Goal: Transaction & Acquisition: Purchase product/service

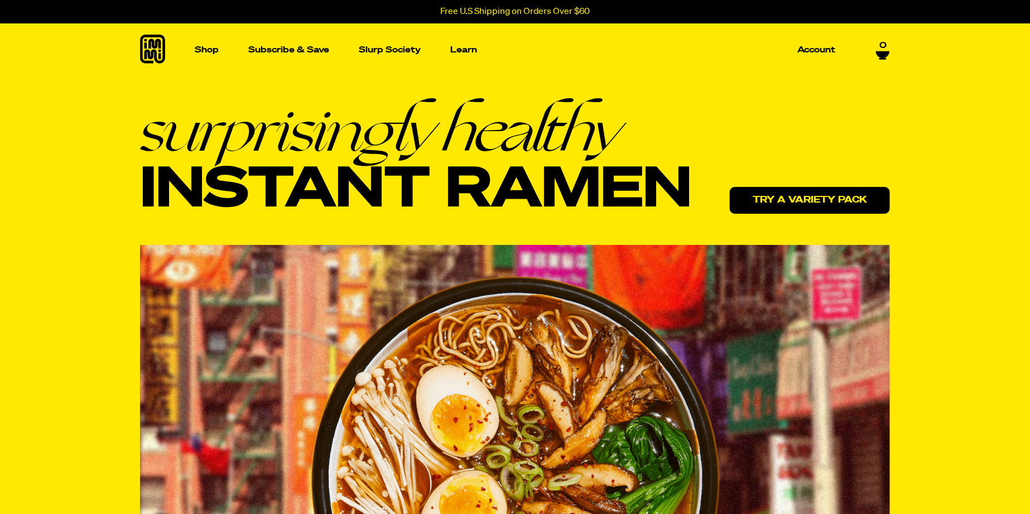
click at [748, 199] on link "Try a variety pack" at bounding box center [810, 200] width 160 height 27
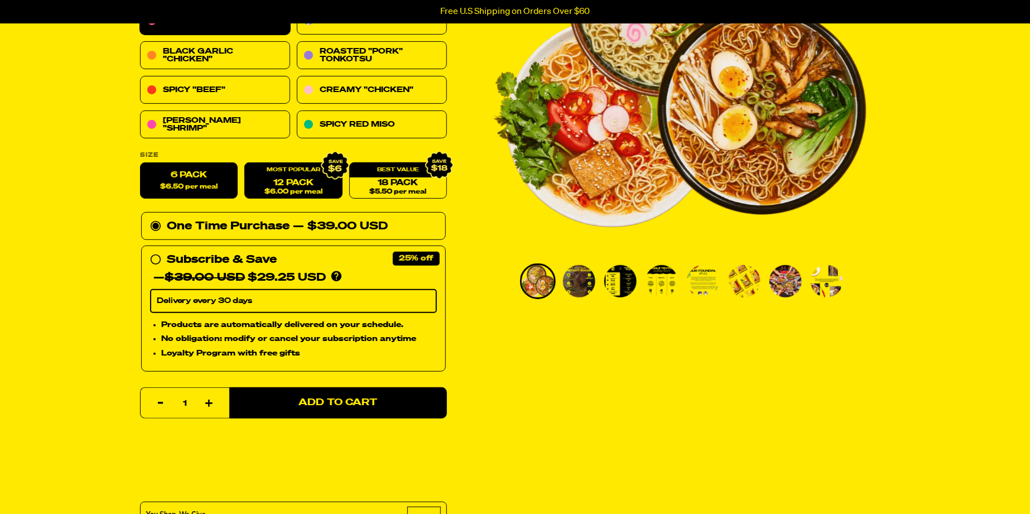
scroll to position [201, 0]
click at [300, 186] on link "12 Pack $6.00 per meal" at bounding box center [293, 181] width 98 height 36
radio input "false"
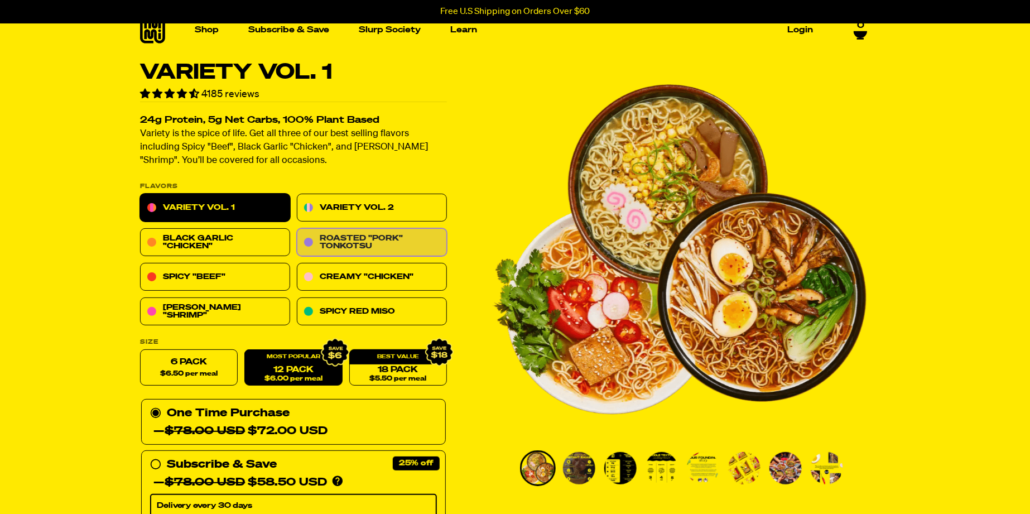
scroll to position [0, 0]
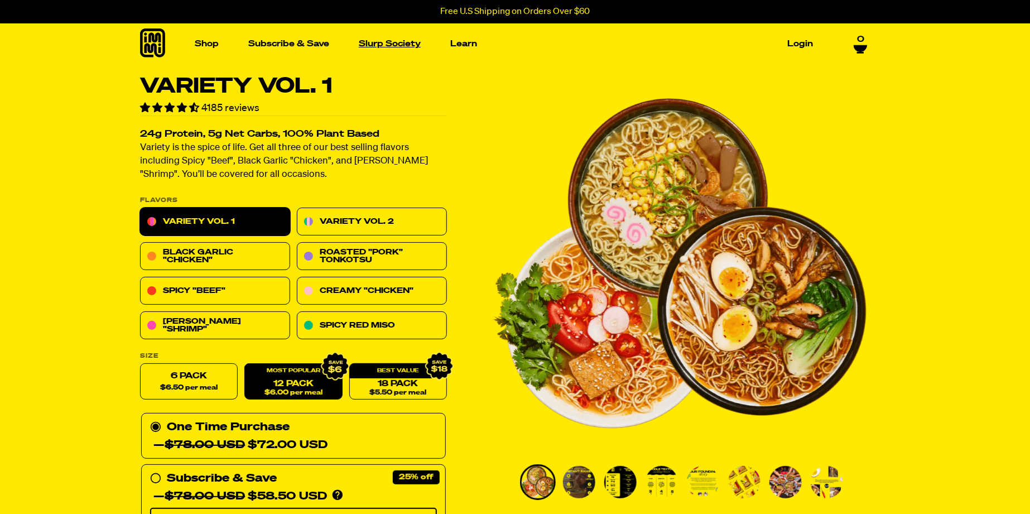
click at [398, 44] on link "Slurp Society" at bounding box center [389, 43] width 71 height 17
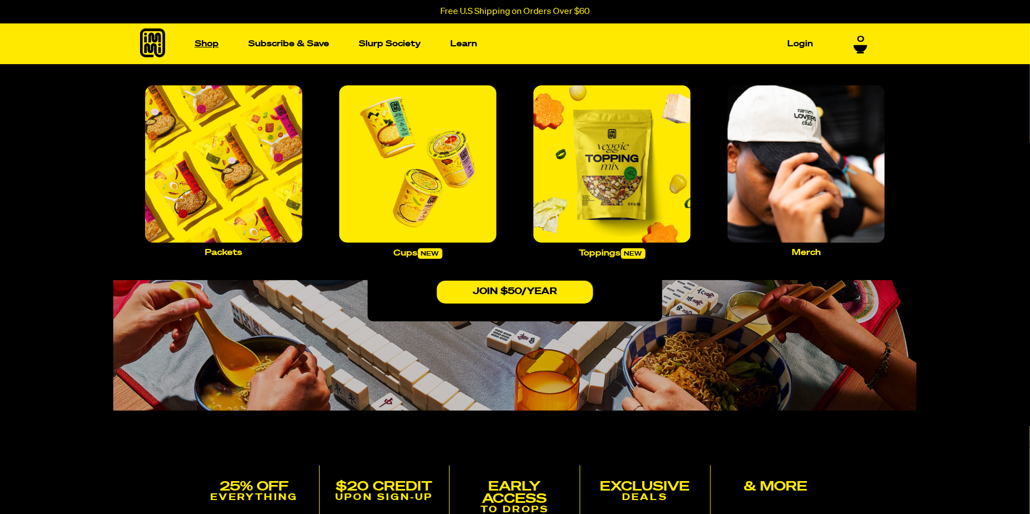
click at [209, 41] on link "Shop" at bounding box center [206, 43] width 33 height 17
click at [213, 44] on link "Shop" at bounding box center [206, 43] width 33 height 17
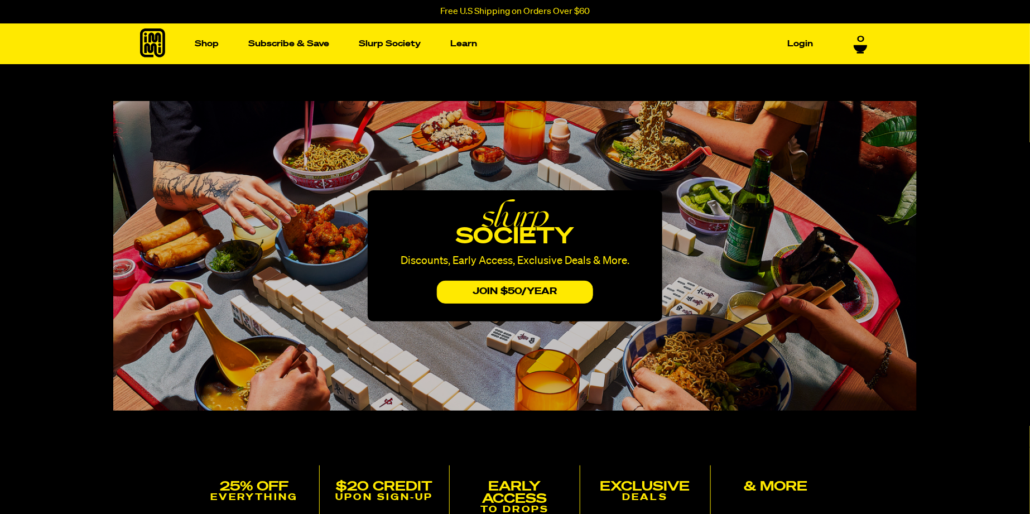
click at [148, 45] on icon at bounding box center [152, 42] width 25 height 29
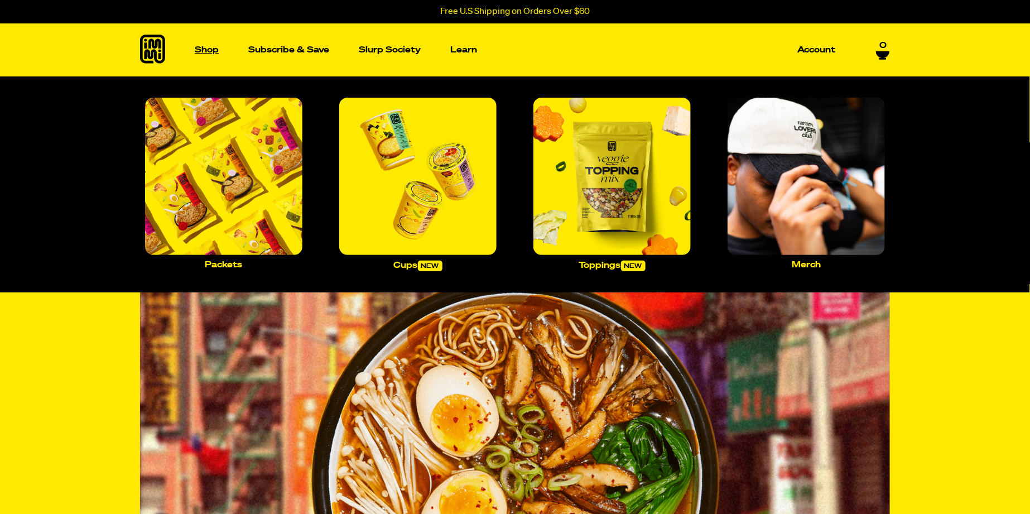
click at [208, 47] on p "Shop" at bounding box center [207, 50] width 24 height 8
click at [230, 206] on img "Main navigation" at bounding box center [223, 176] width 157 height 157
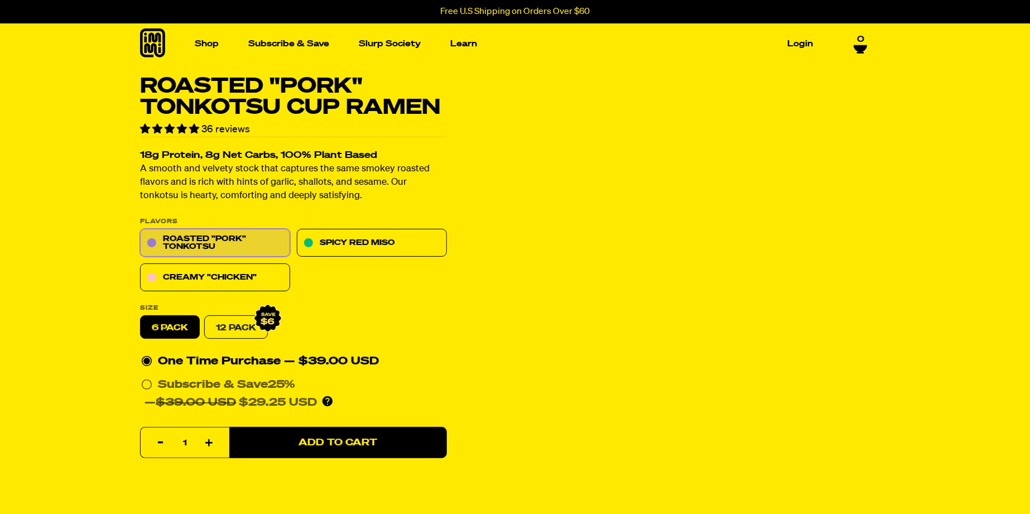
click at [232, 339] on link "12 Pack" at bounding box center [236, 327] width 64 height 23
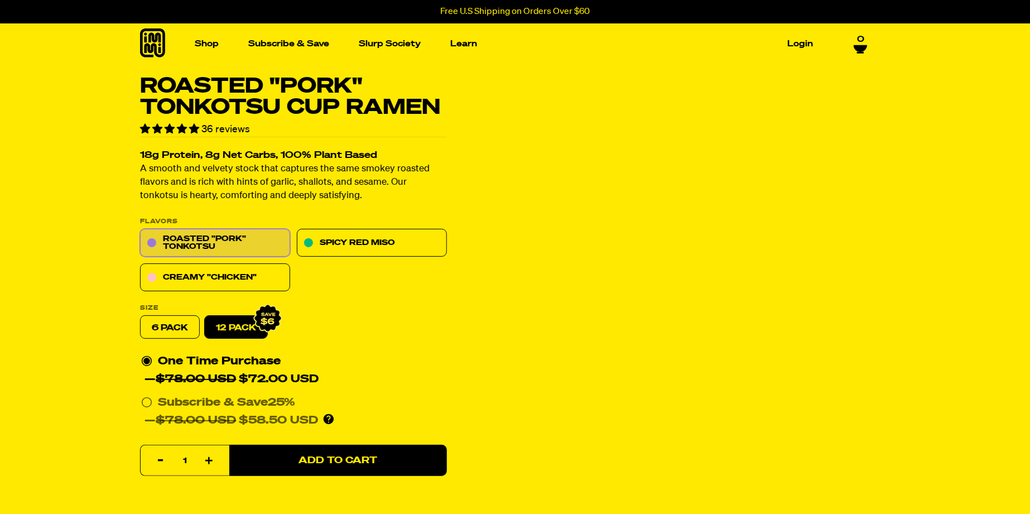
click at [182, 339] on label "6 pack" at bounding box center [170, 327] width 60 height 23
click at [141, 316] on input "6 pack" at bounding box center [140, 316] width 1 height 1
radio input "true"
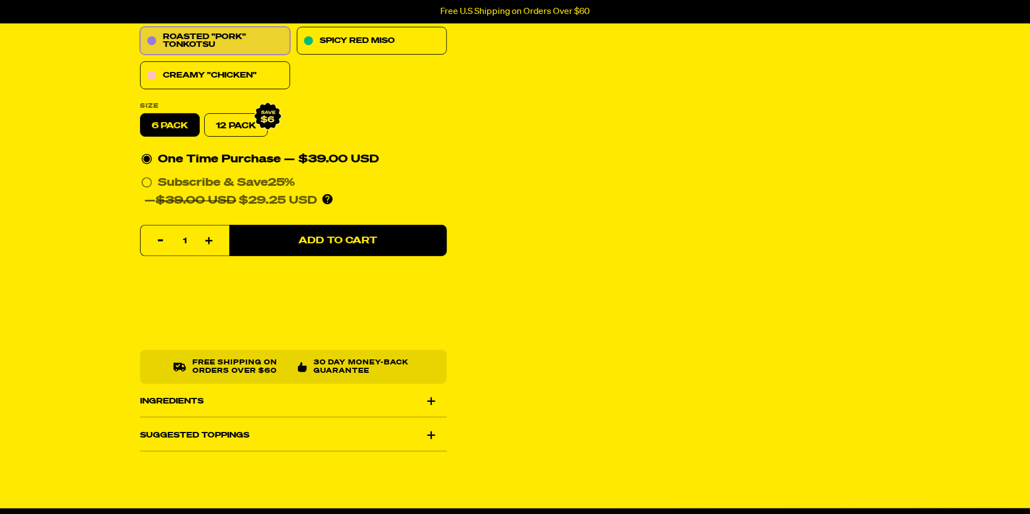
scroll to position [202, 0]
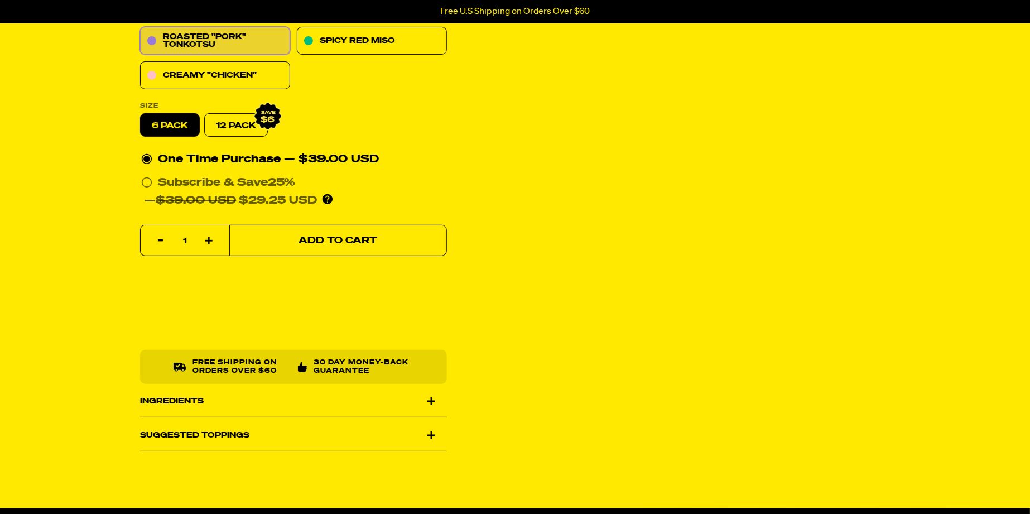
click at [296, 257] on button "Add to Cart" at bounding box center [338, 240] width 218 height 31
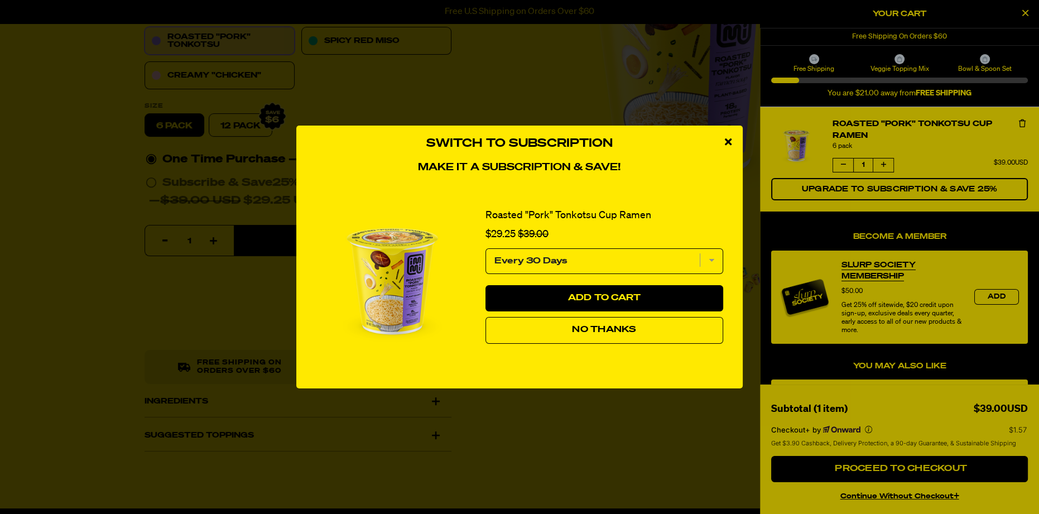
click at [711, 261] on select "Every 30 Days" at bounding box center [604, 261] width 238 height 26
click at [711, 260] on select "Every 30 Days" at bounding box center [604, 261] width 238 height 26
click at [595, 330] on span "No Thanks" at bounding box center [604, 329] width 64 height 9
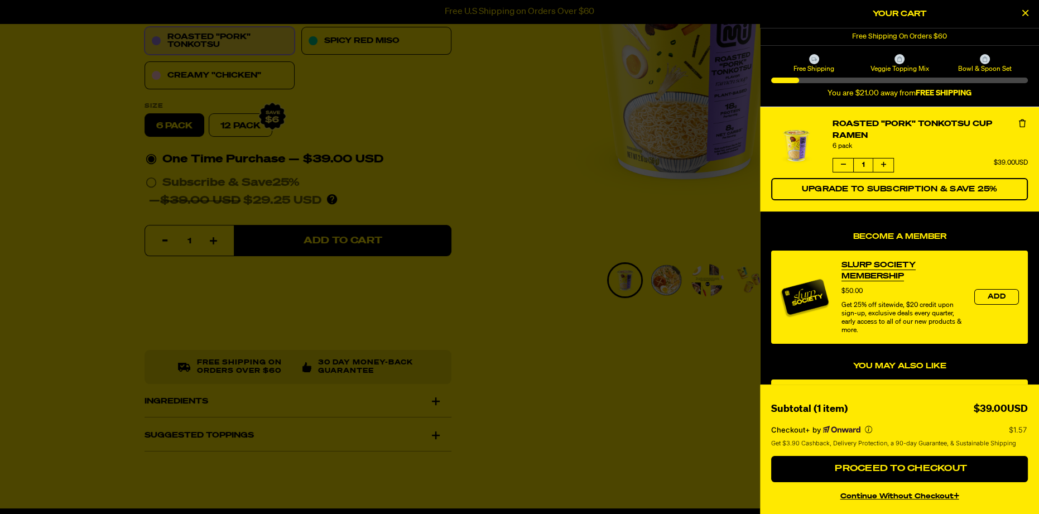
click at [1023, 10] on icon "Close Cart" at bounding box center [1025, 13] width 6 height 10
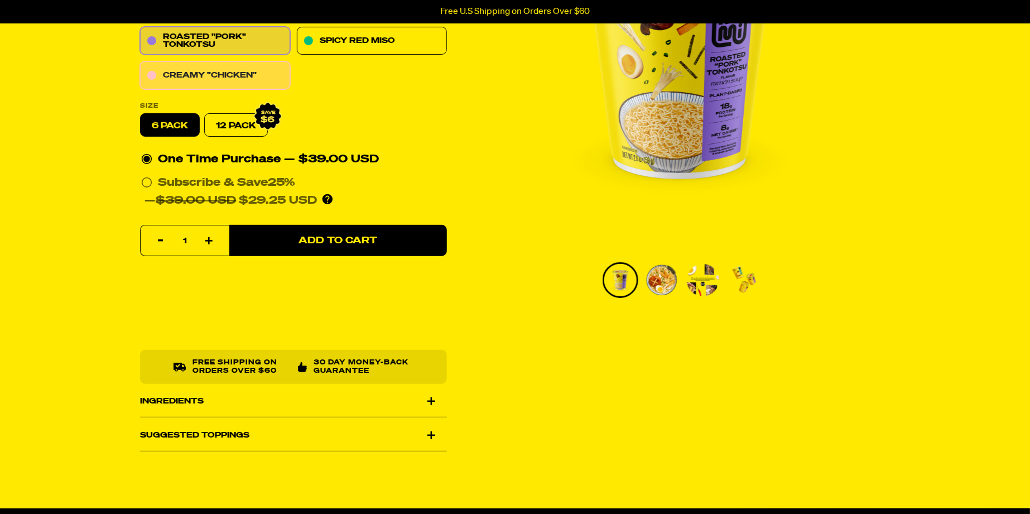
click at [213, 90] on link "Creamy "Chicken"" at bounding box center [215, 76] width 150 height 28
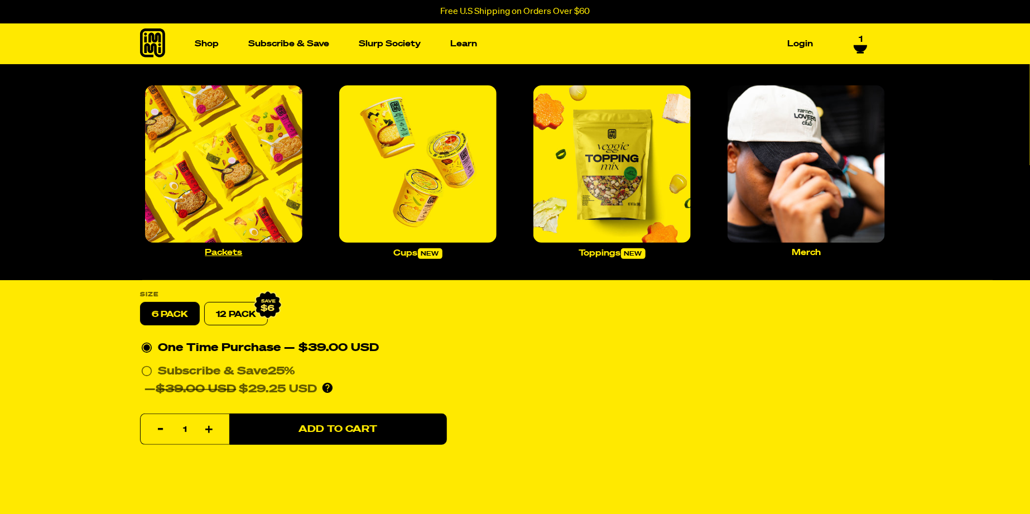
click at [222, 173] on img "Main navigation" at bounding box center [223, 163] width 157 height 157
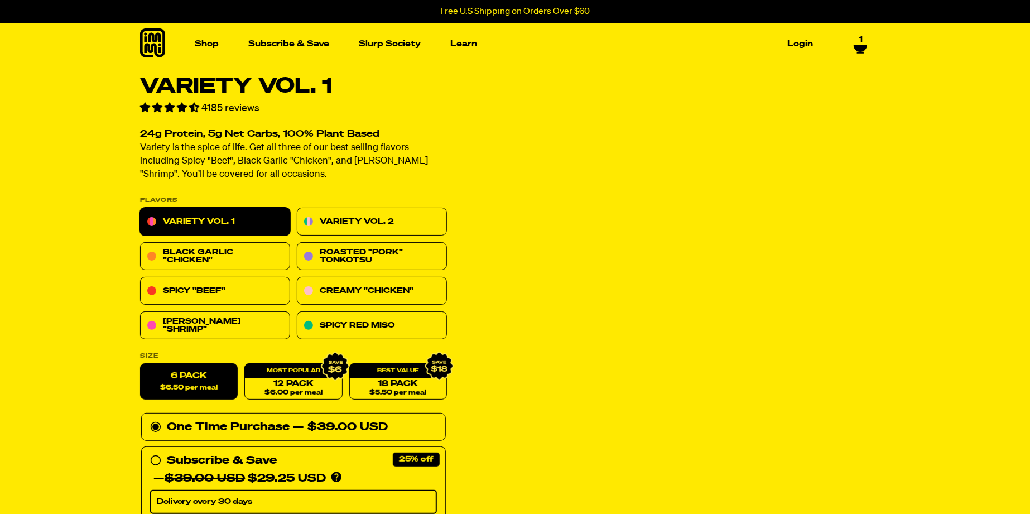
click at [857, 39] on link "1" at bounding box center [860, 44] width 14 height 19
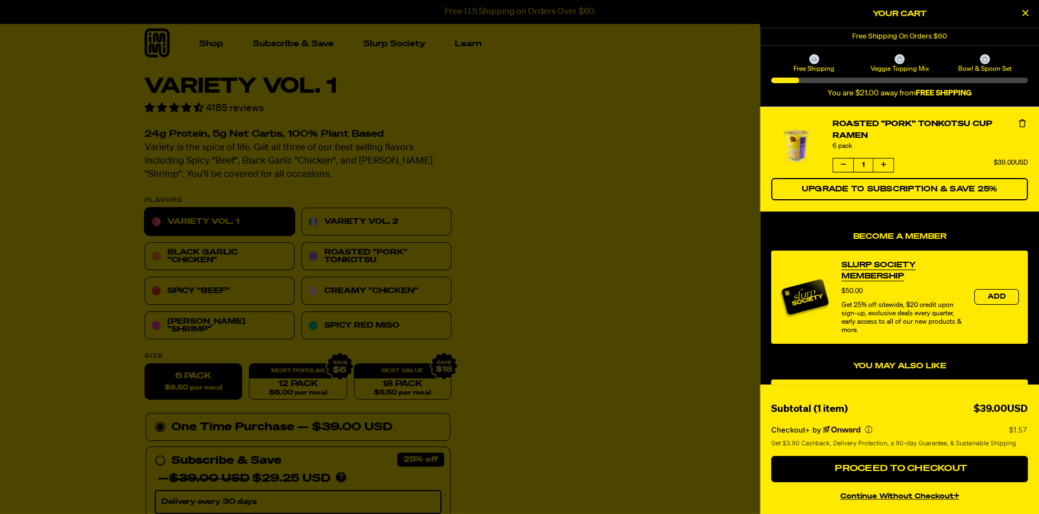
click at [1018, 123] on icon "product" at bounding box center [1021, 123] width 7 height 8
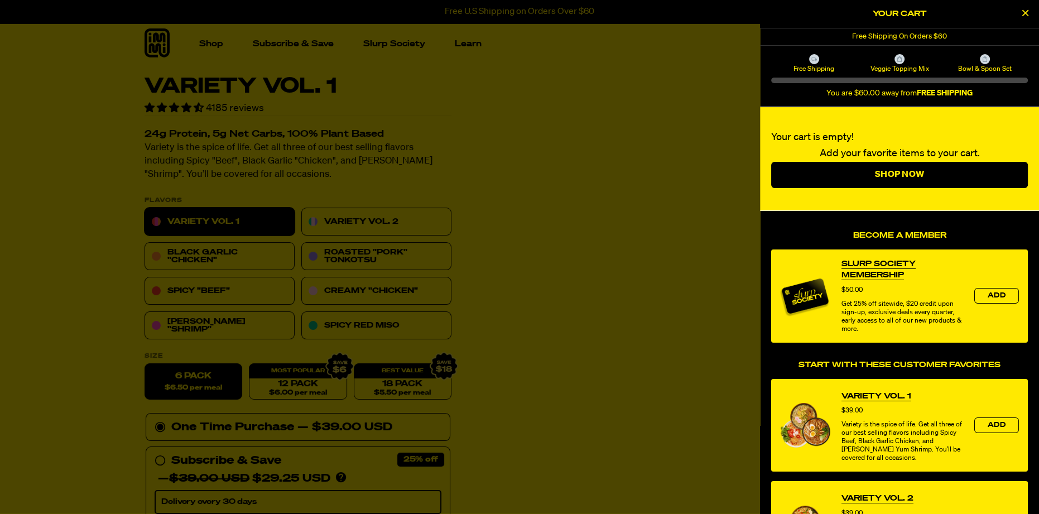
click at [357, 261] on div at bounding box center [519, 257] width 1039 height 514
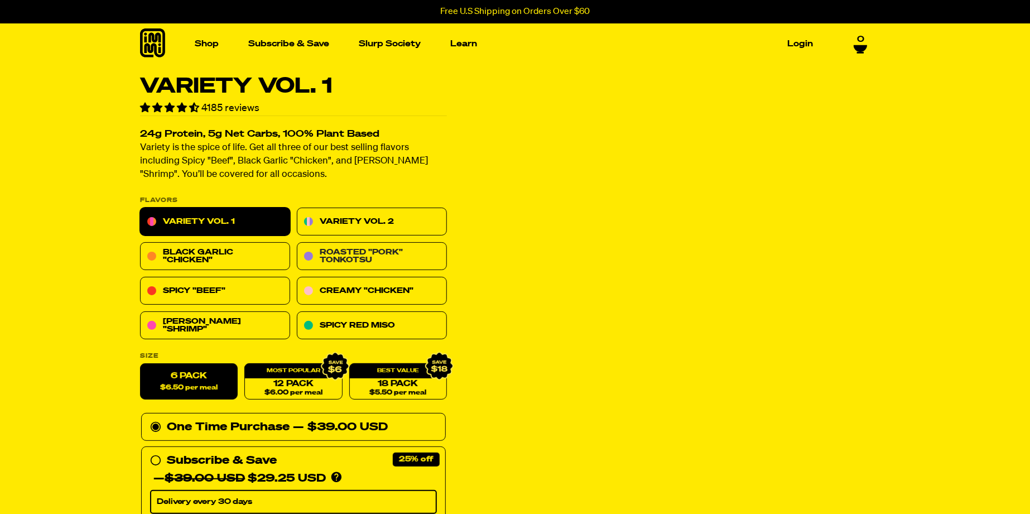
click at [357, 261] on link "Roasted "Pork" Tonkotsu" at bounding box center [372, 257] width 150 height 28
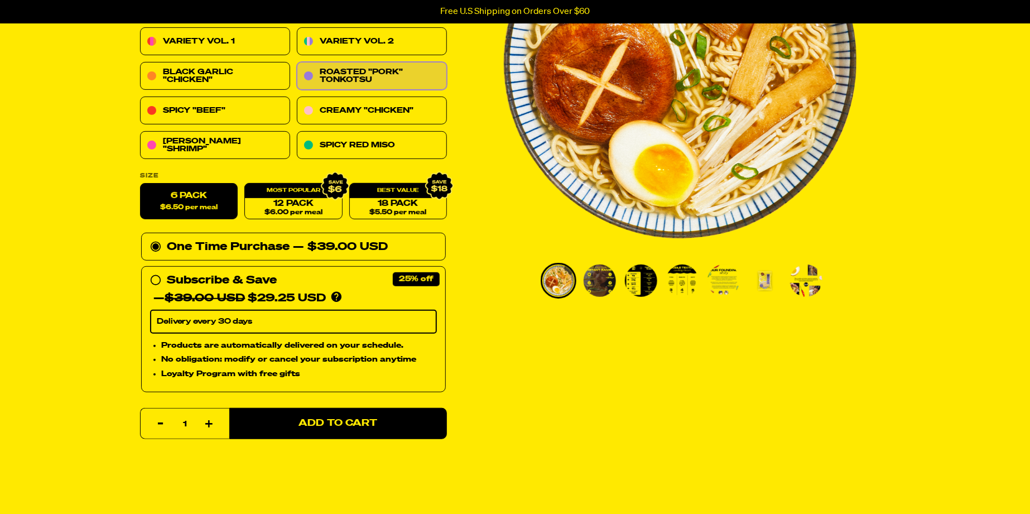
scroll to position [202, 0]
click at [601, 279] on img "Go to slide 2" at bounding box center [599, 280] width 32 height 32
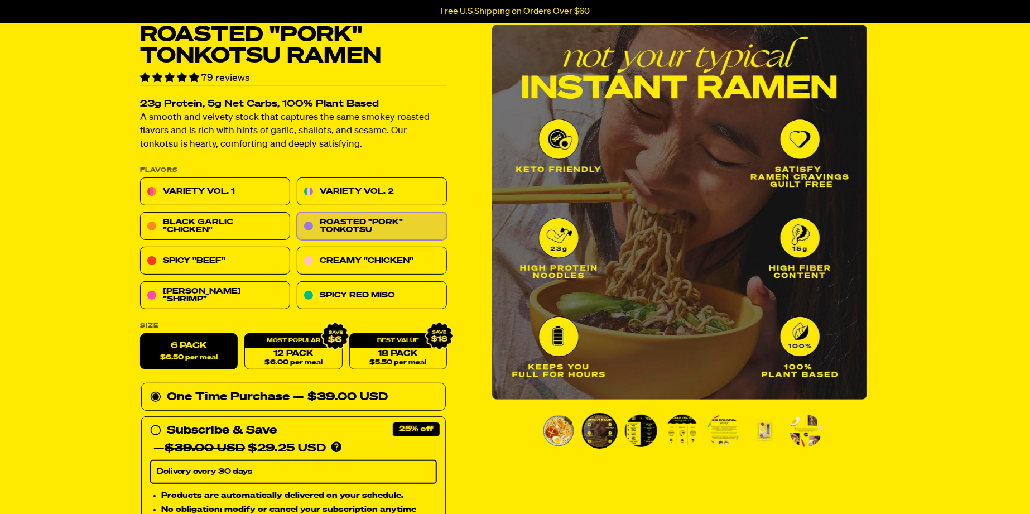
scroll to position [51, 0]
click at [647, 438] on img "Go to slide 3" at bounding box center [641, 431] width 32 height 32
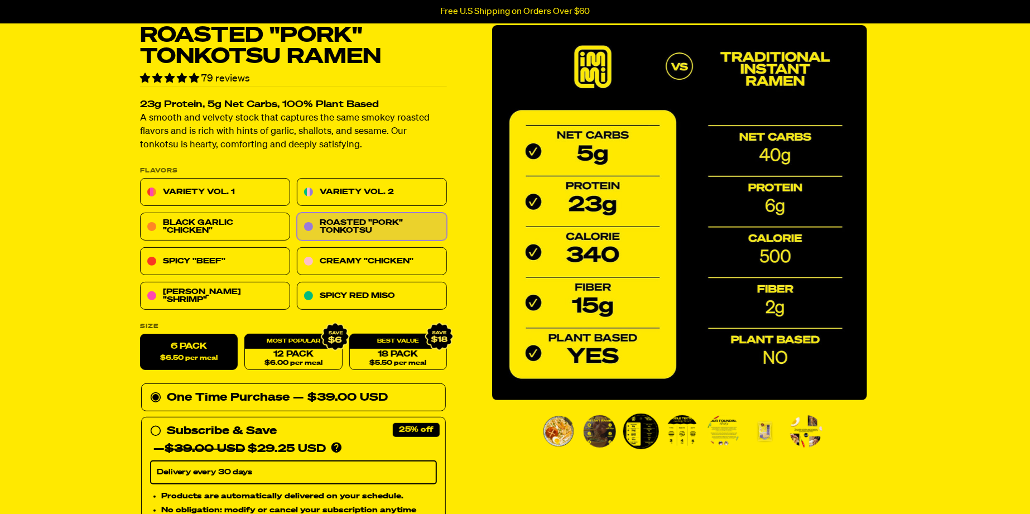
click at [687, 441] on img "Go to slide 4" at bounding box center [682, 431] width 32 height 32
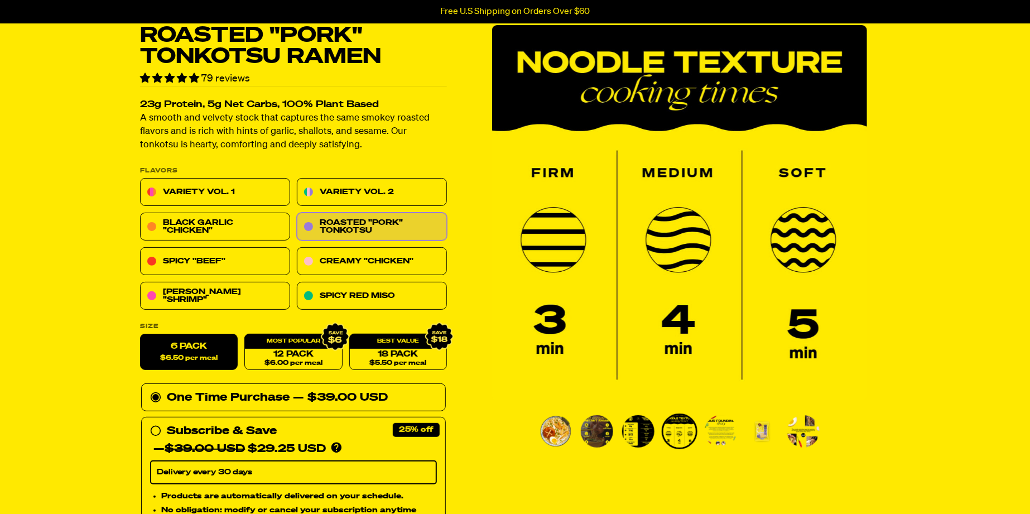
click at [721, 440] on img "Go to slide 5" at bounding box center [720, 431] width 32 height 32
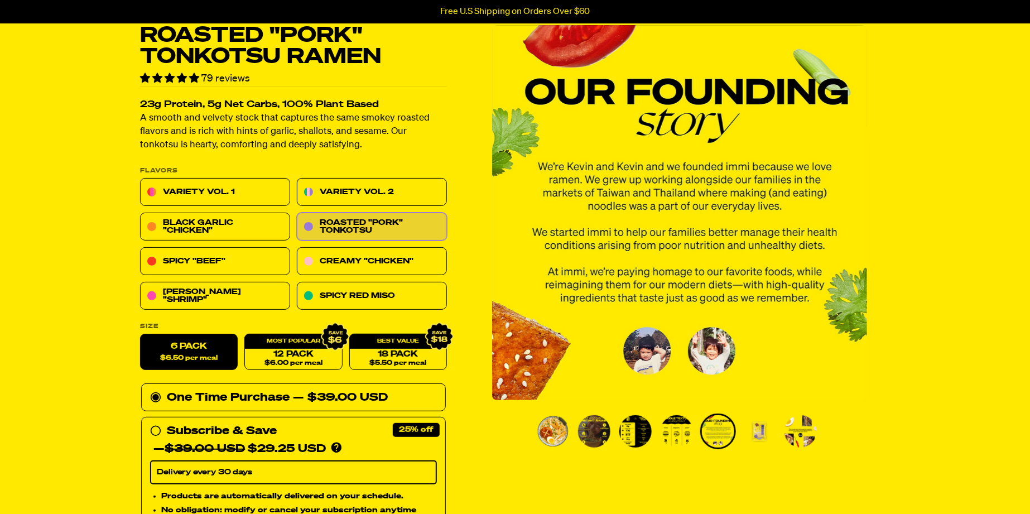
click at [763, 436] on img "Go to slide 6" at bounding box center [759, 431] width 32 height 32
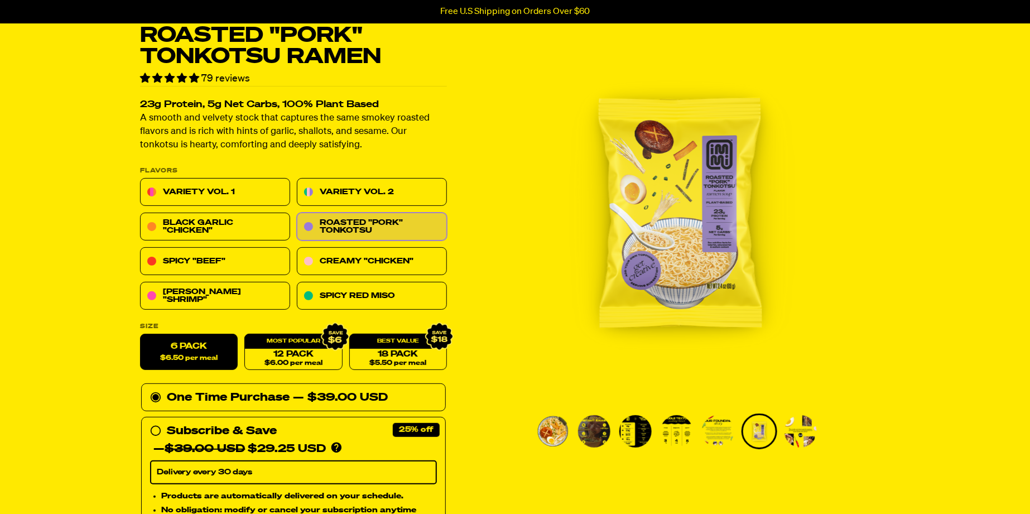
click at [790, 438] on img "Go to slide 7" at bounding box center [800, 431] width 32 height 32
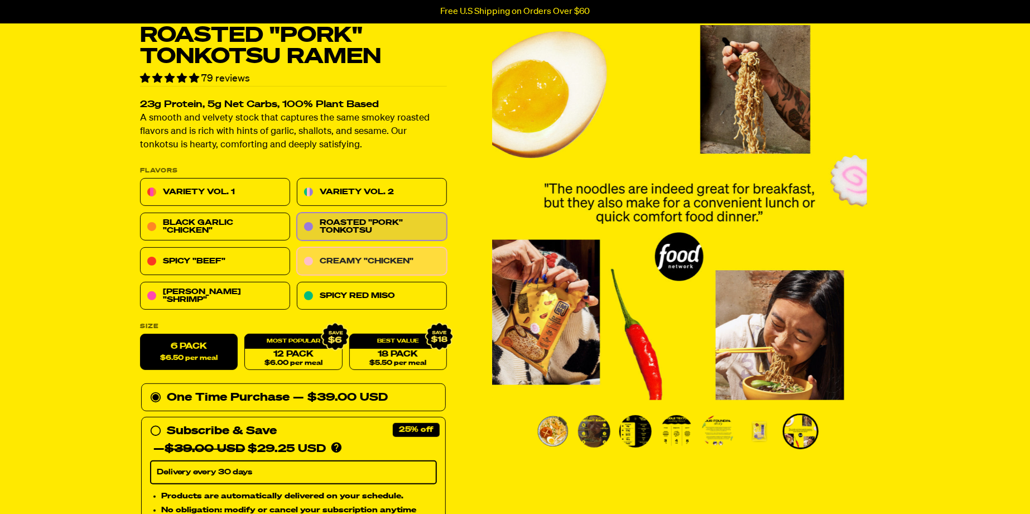
click at [383, 270] on link "Creamy "Chicken"" at bounding box center [372, 262] width 150 height 28
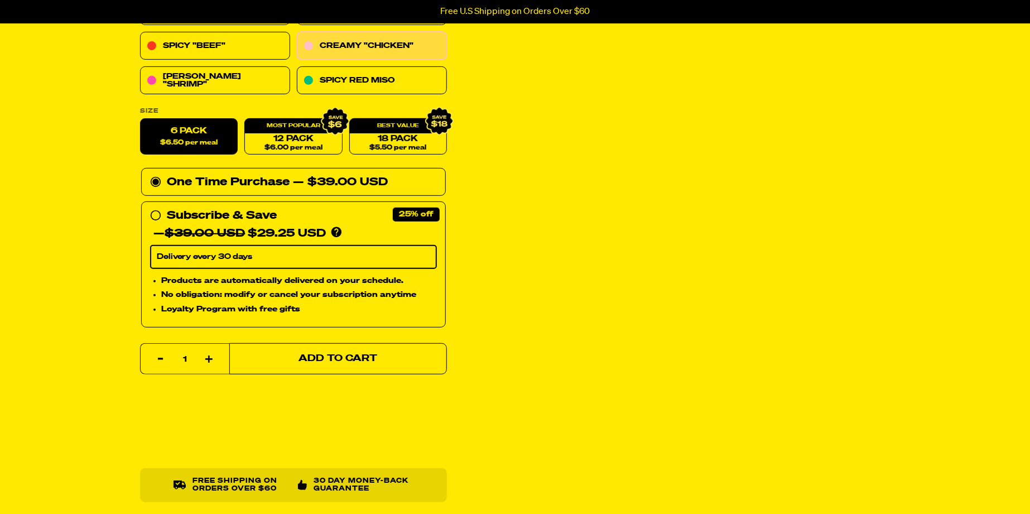
click at [331, 360] on span "Add to Cart" at bounding box center [338, 358] width 79 height 9
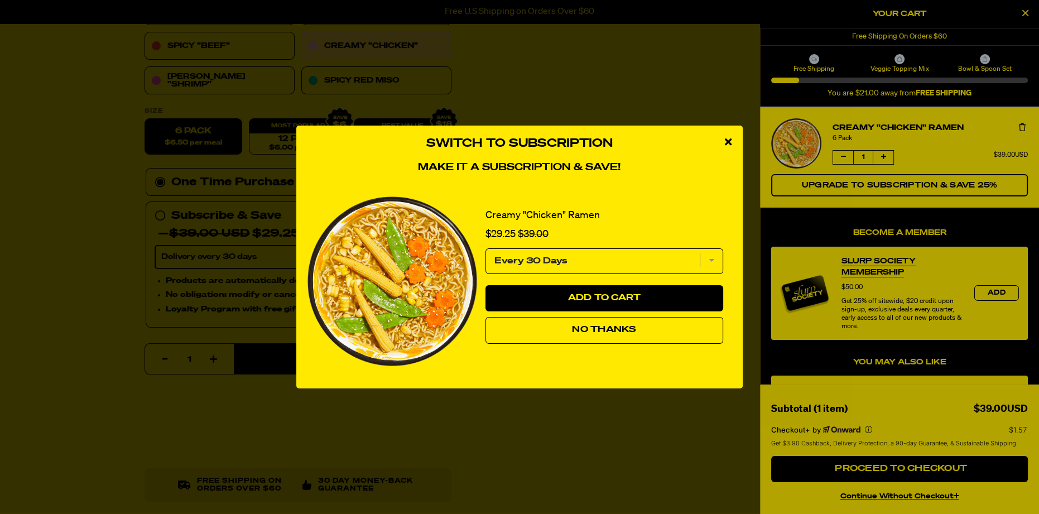
click at [600, 327] on span "No Thanks" at bounding box center [604, 329] width 64 height 9
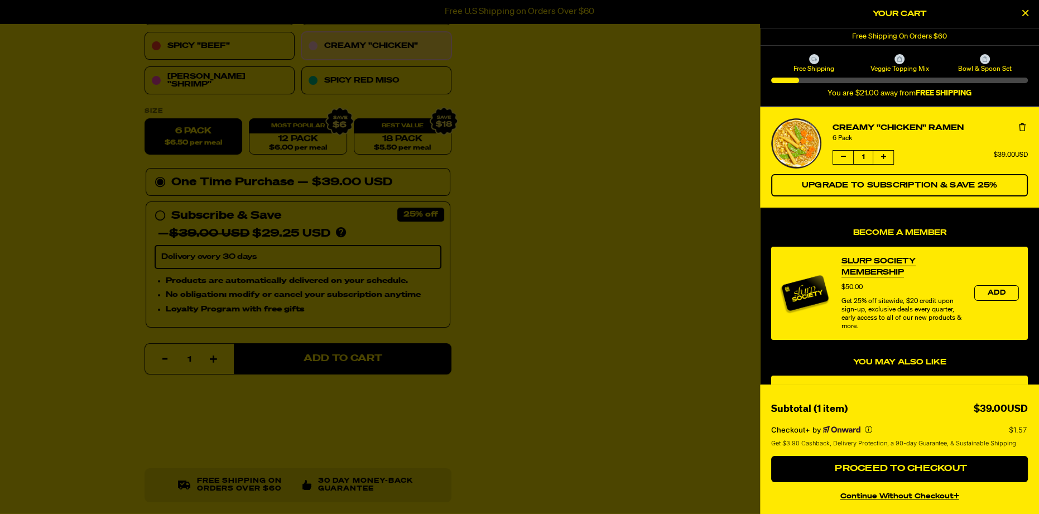
click at [313, 360] on div at bounding box center [519, 257] width 1039 height 514
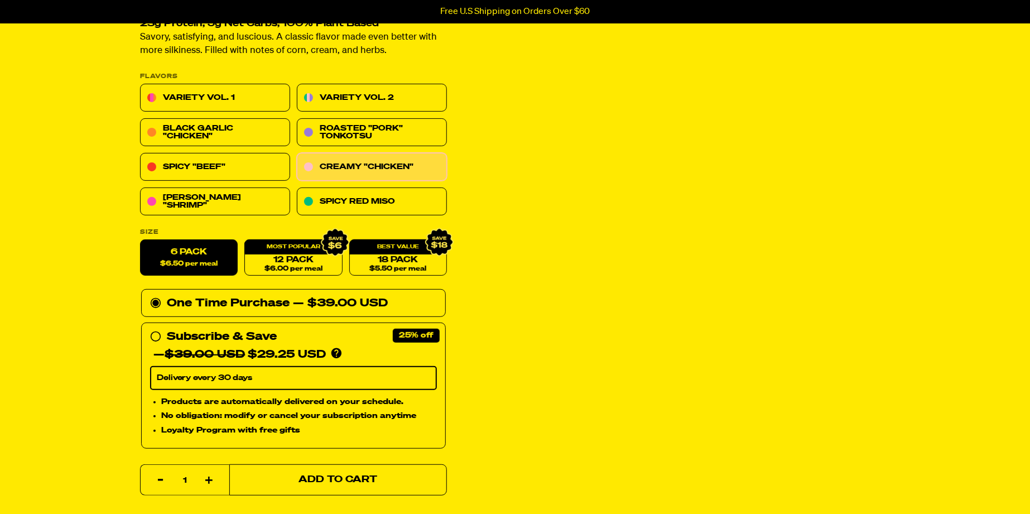
scroll to position [0, 0]
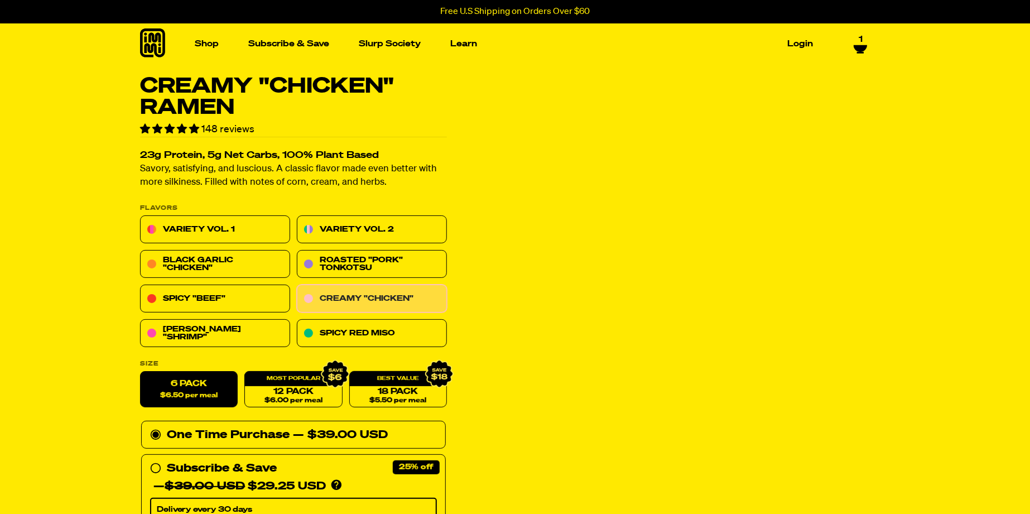
click at [388, 301] on link "Creamy "Chicken"" at bounding box center [372, 299] width 150 height 28
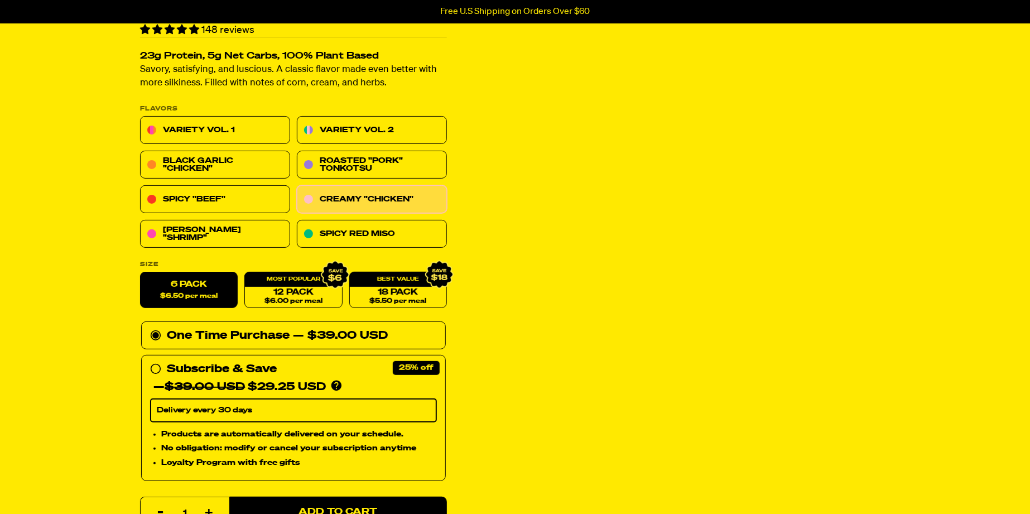
scroll to position [100, 0]
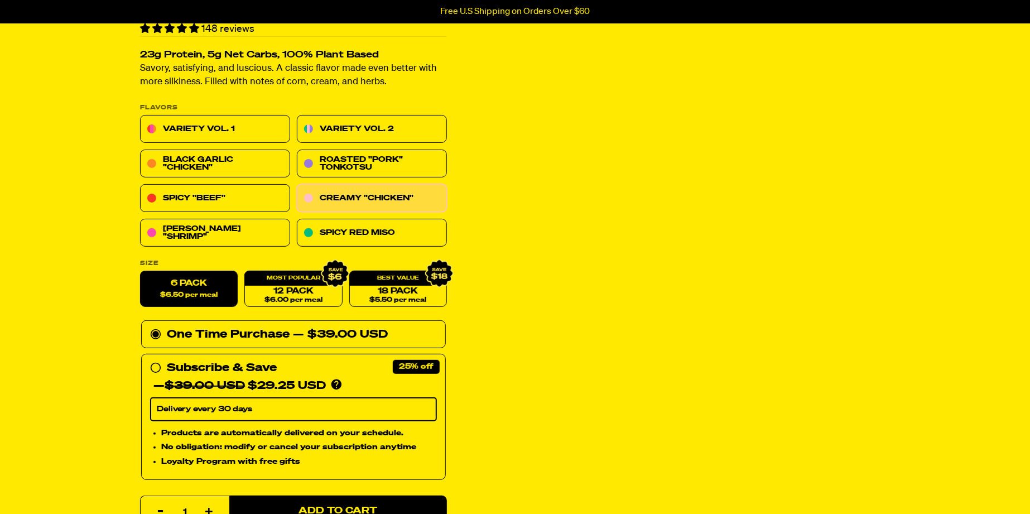
click at [206, 294] on label "6 Pack $6.50 per meal" at bounding box center [189, 289] width 98 height 36
click at [141, 272] on input "6 Pack $6.50 per meal" at bounding box center [140, 271] width 1 height 1
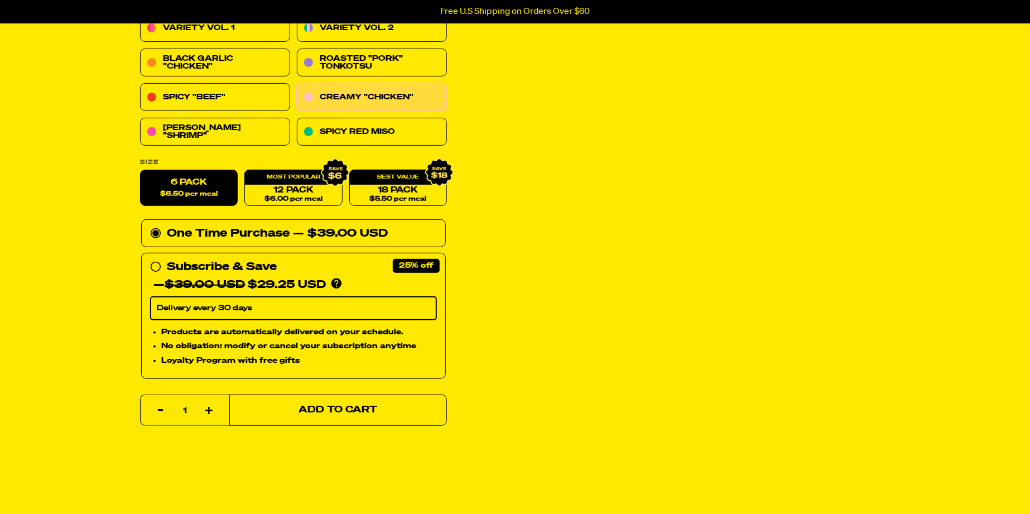
scroll to position [202, 0]
click at [344, 409] on span "Add to Cart" at bounding box center [338, 409] width 79 height 9
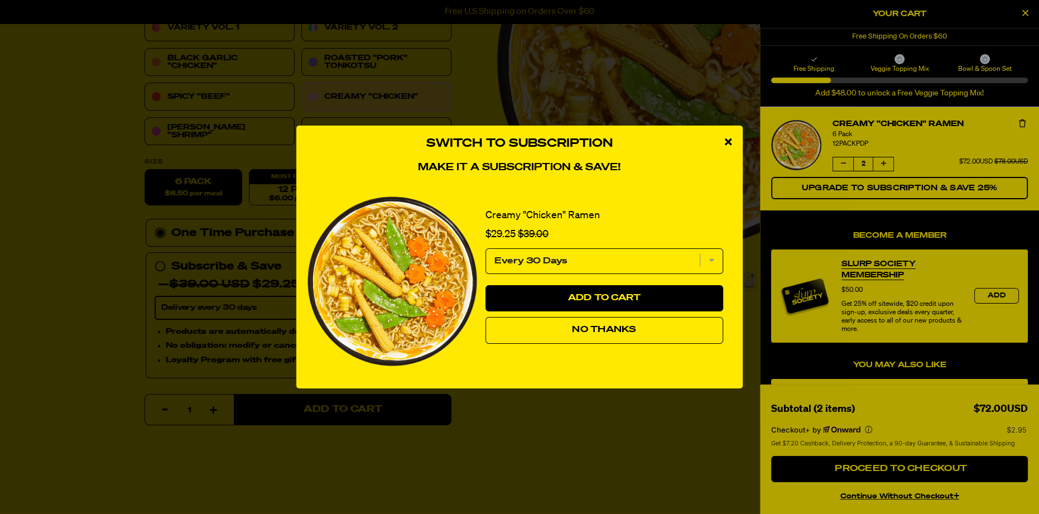
click at [572, 331] on span "No Thanks" at bounding box center [604, 329] width 64 height 9
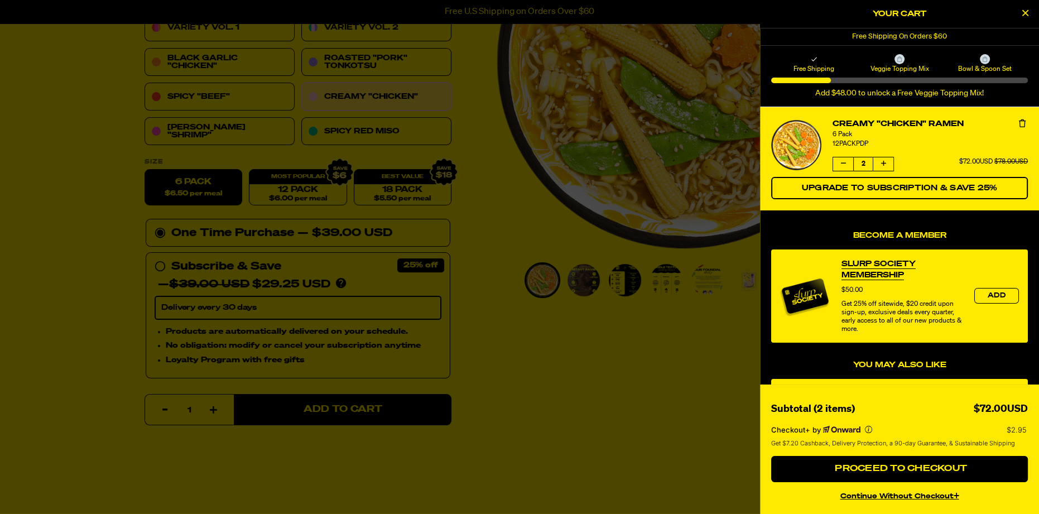
click at [391, 411] on div at bounding box center [519, 257] width 1039 height 514
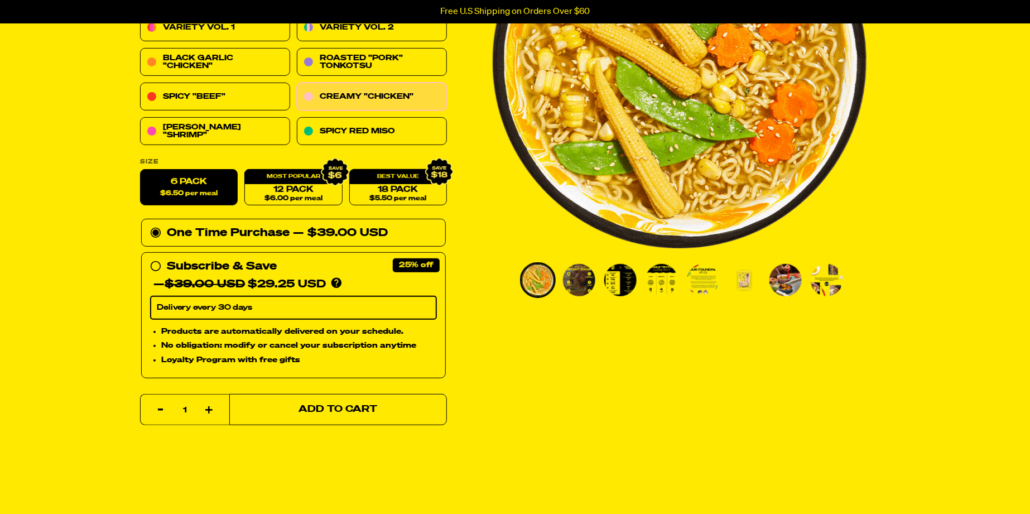
click at [391, 411] on button "Add to Cart" at bounding box center [338, 409] width 218 height 31
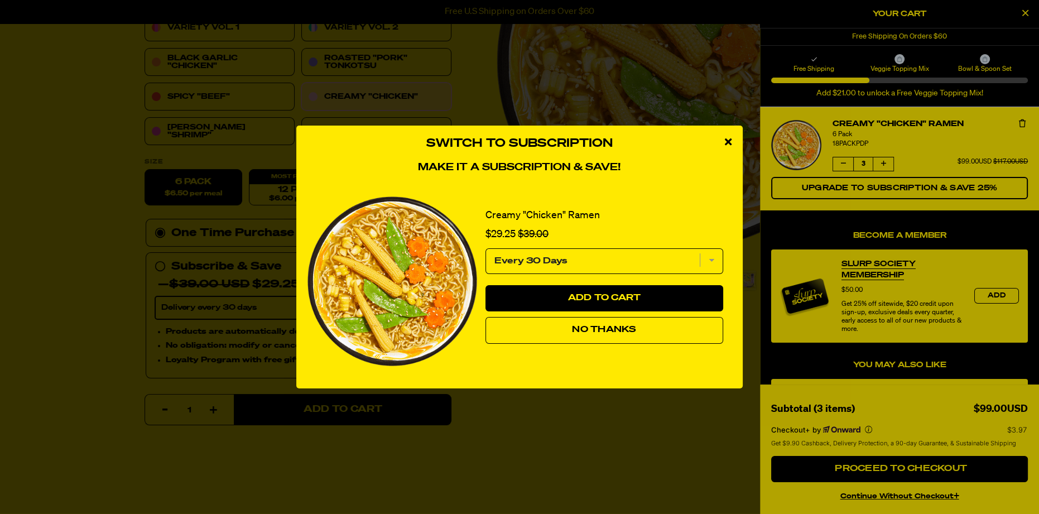
click at [708, 260] on select "Every 30 Days" at bounding box center [604, 261] width 238 height 26
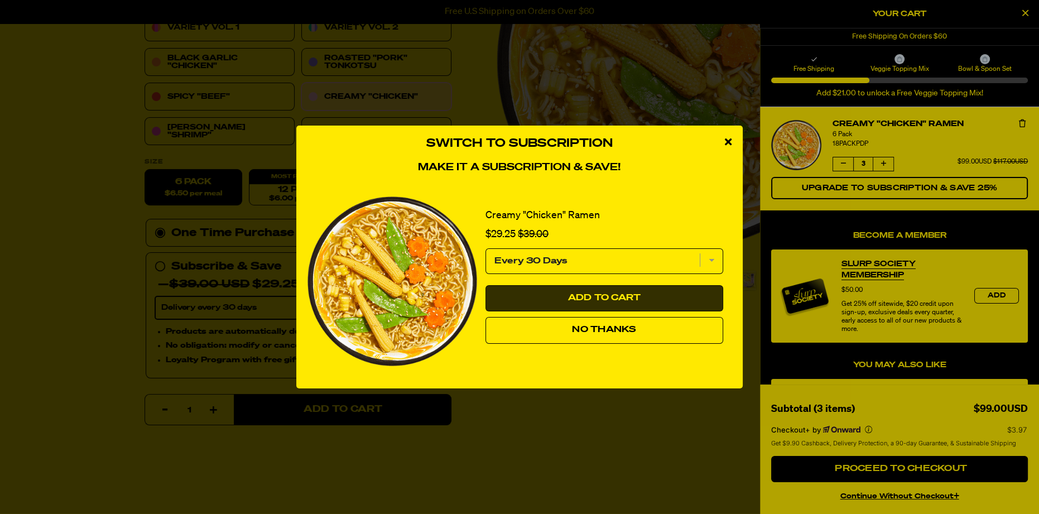
click at [571, 302] on span "Add to Cart" at bounding box center [604, 297] width 73 height 9
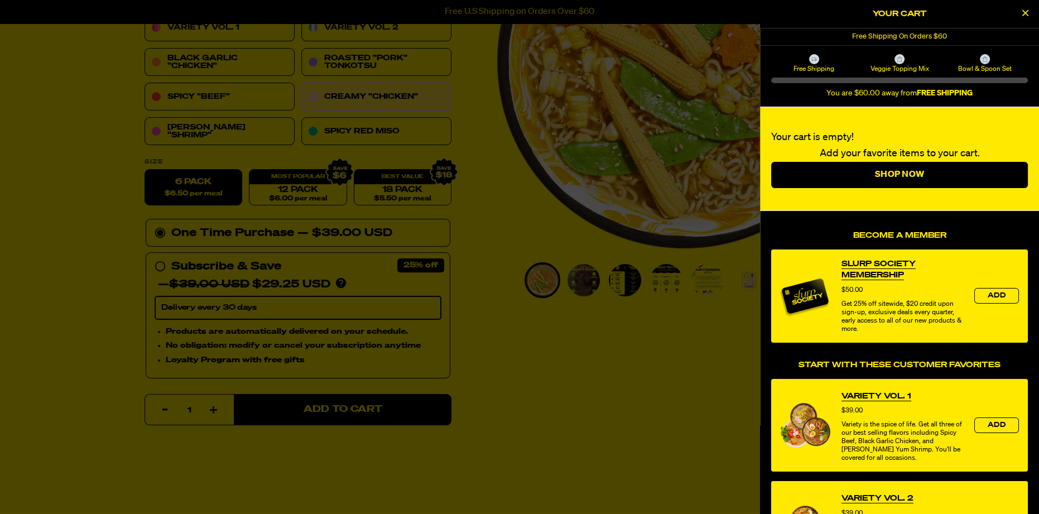
select select "Every 30 Days"
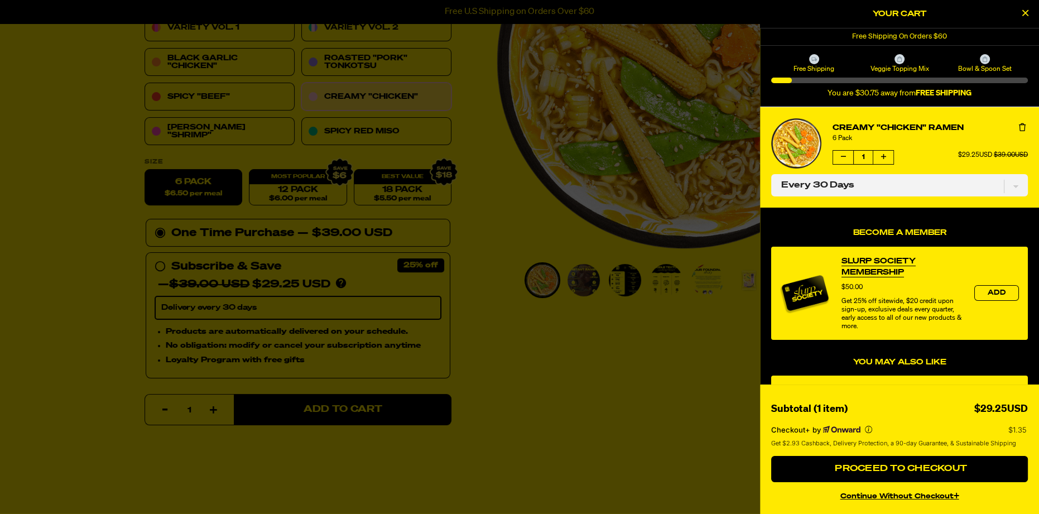
click at [400, 68] on div at bounding box center [519, 257] width 1039 height 514
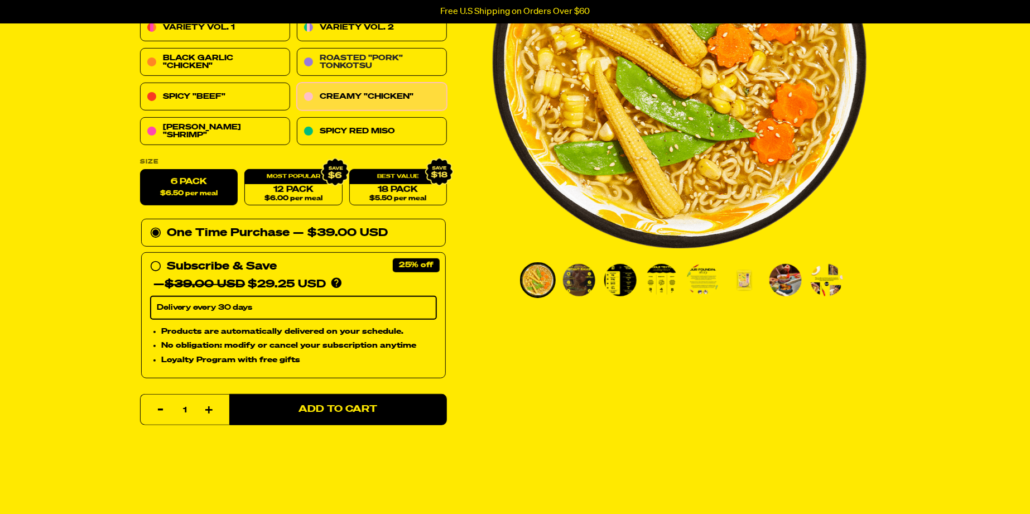
click at [400, 68] on link "Roasted "Pork" Tonkotsu" at bounding box center [372, 63] width 150 height 28
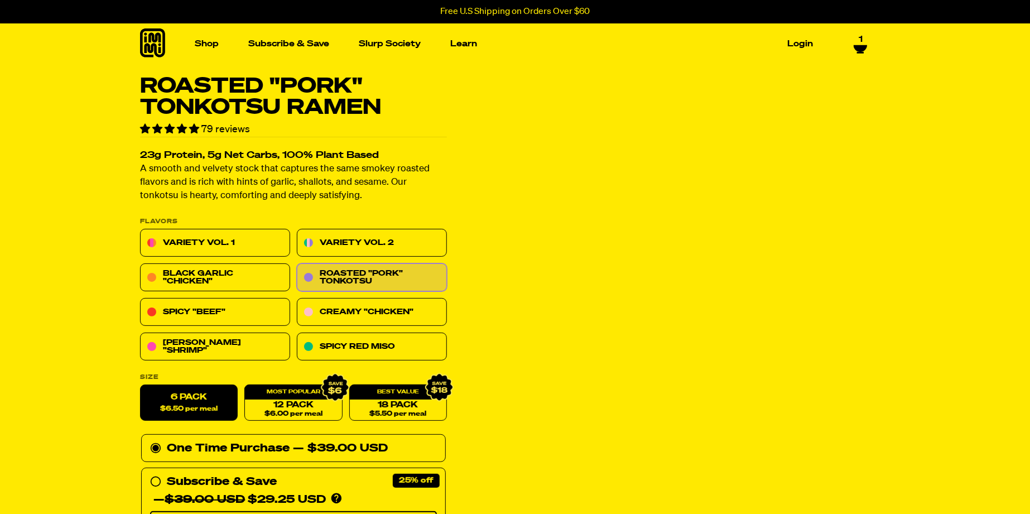
select select "Every 30 Days"
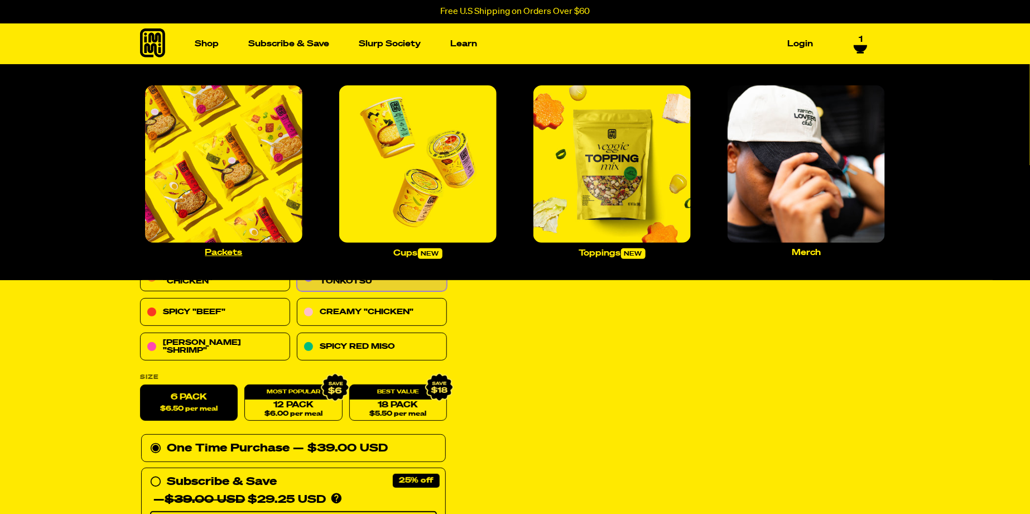
click at [206, 157] on img "Main navigation" at bounding box center [223, 163] width 157 height 157
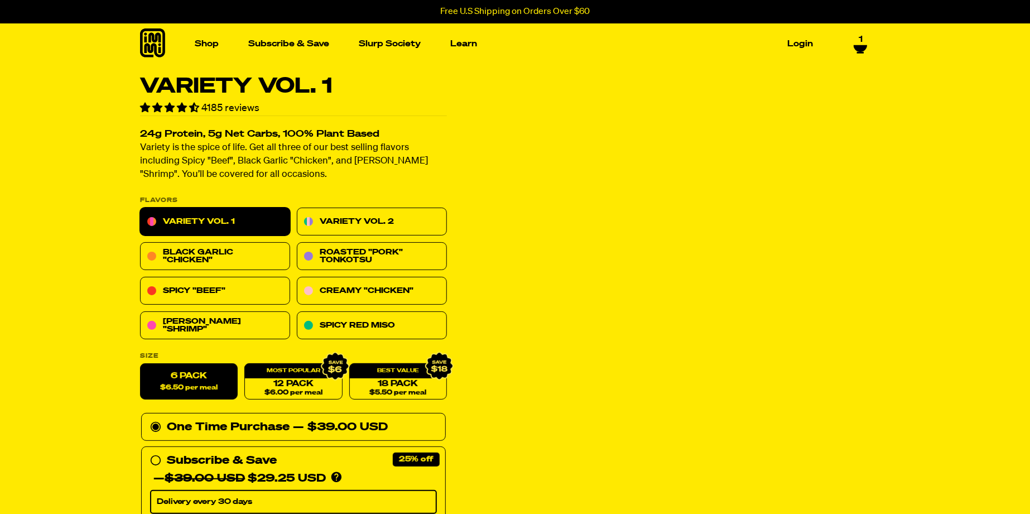
select select "Every 30 Days"
click at [400, 265] on link "Roasted "Pork" Tonkotsu" at bounding box center [372, 257] width 150 height 28
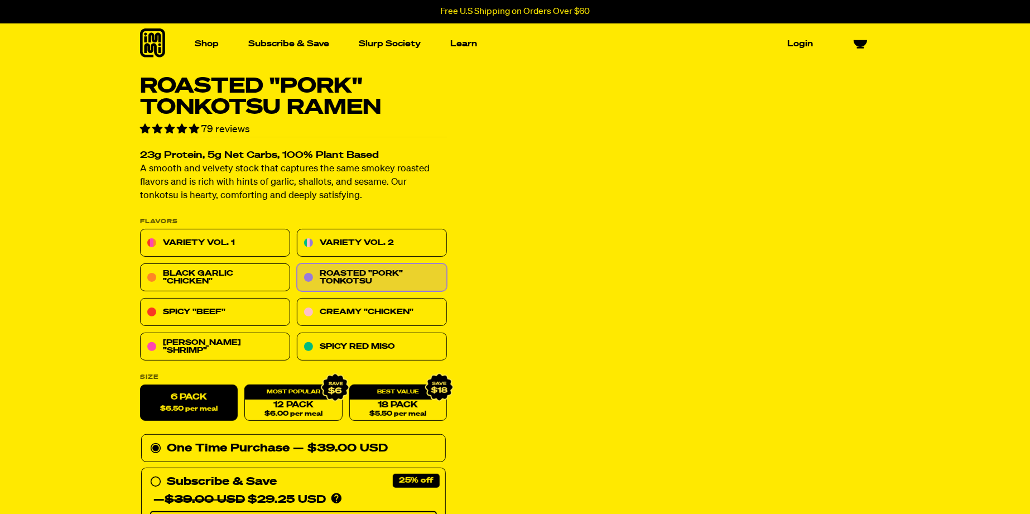
select select "Every 30 Days"
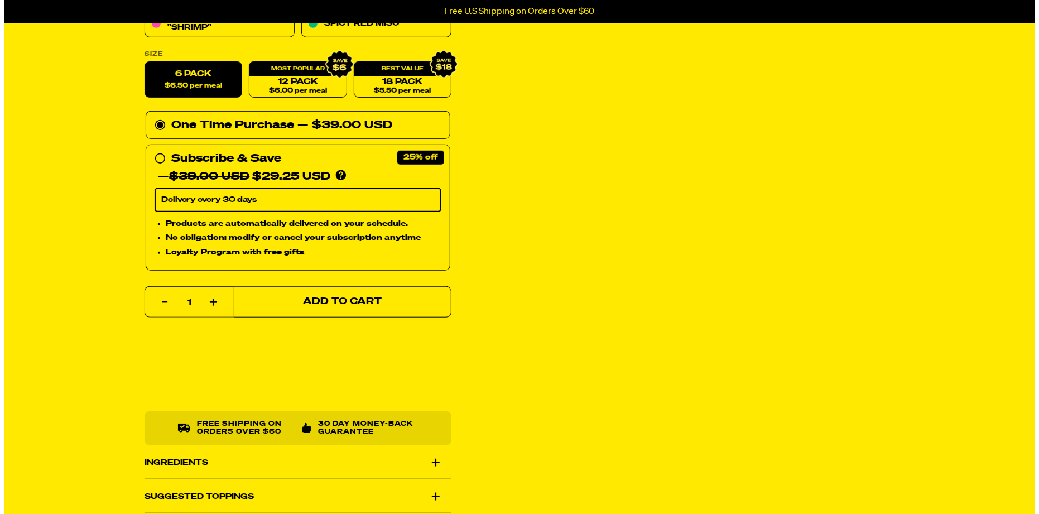
scroll to position [323, 0]
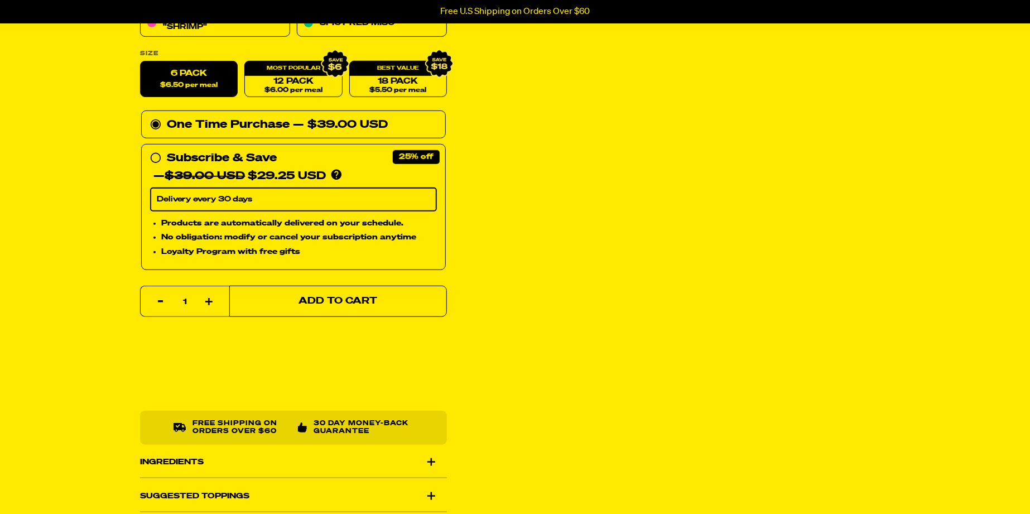
click at [330, 303] on span "Add to Cart" at bounding box center [338, 301] width 79 height 9
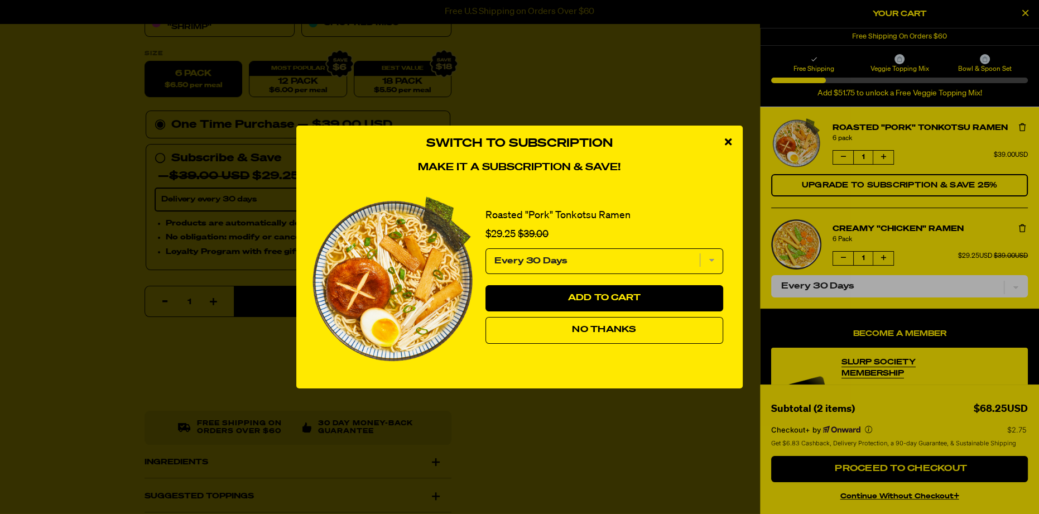
click at [606, 332] on span "No Thanks" at bounding box center [604, 329] width 64 height 9
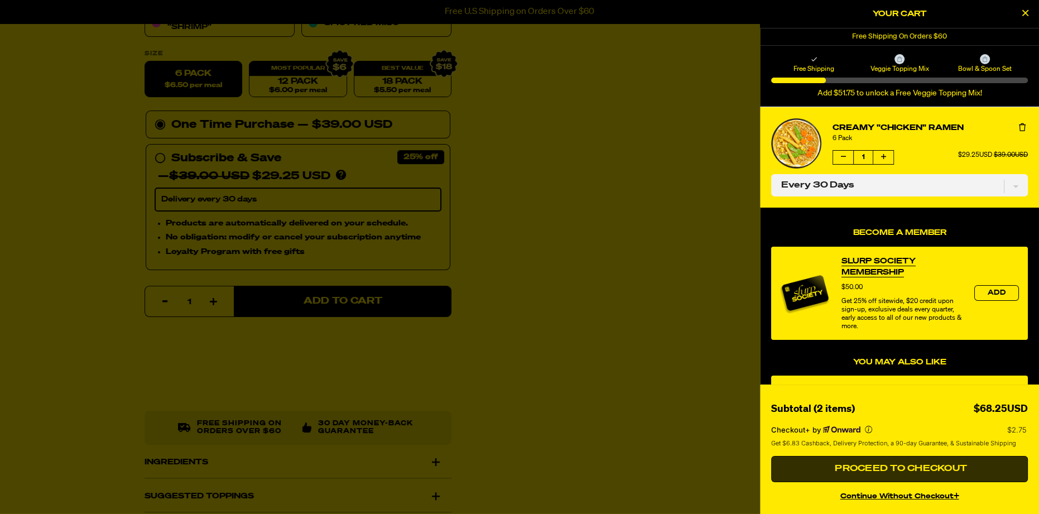
scroll to position [101, 0]
click at [891, 465] on span "Proceed to Checkout" at bounding box center [899, 468] width 135 height 9
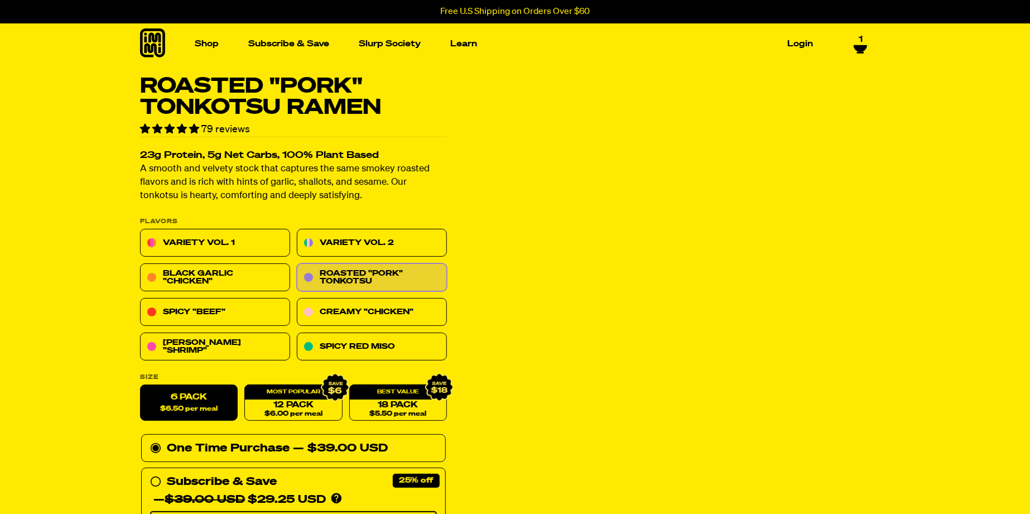
select select "Every 30 Days"
click at [861, 45] on icon at bounding box center [859, 48] width 13 height 7
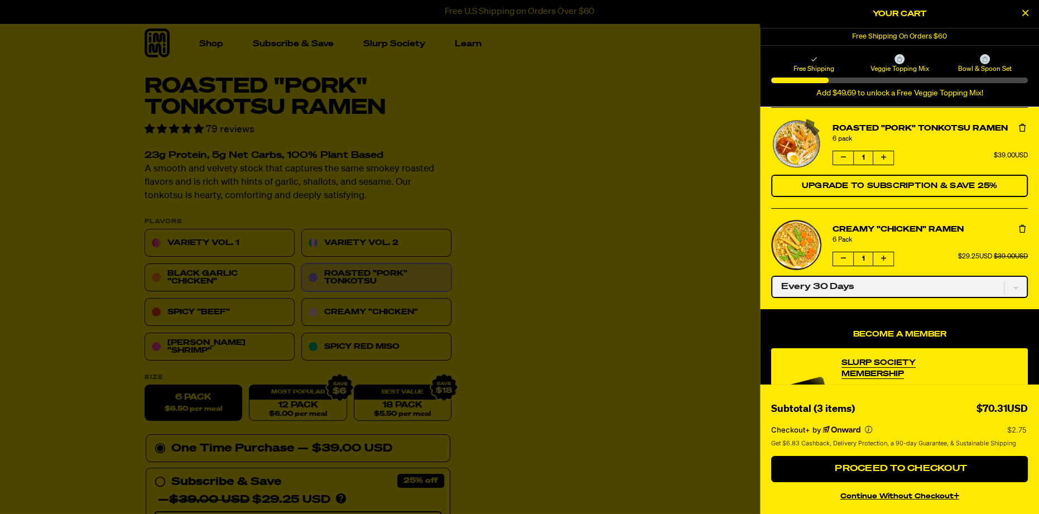
click at [1007, 290] on select "One-time only Every 30 Days" at bounding box center [899, 287] width 257 height 22
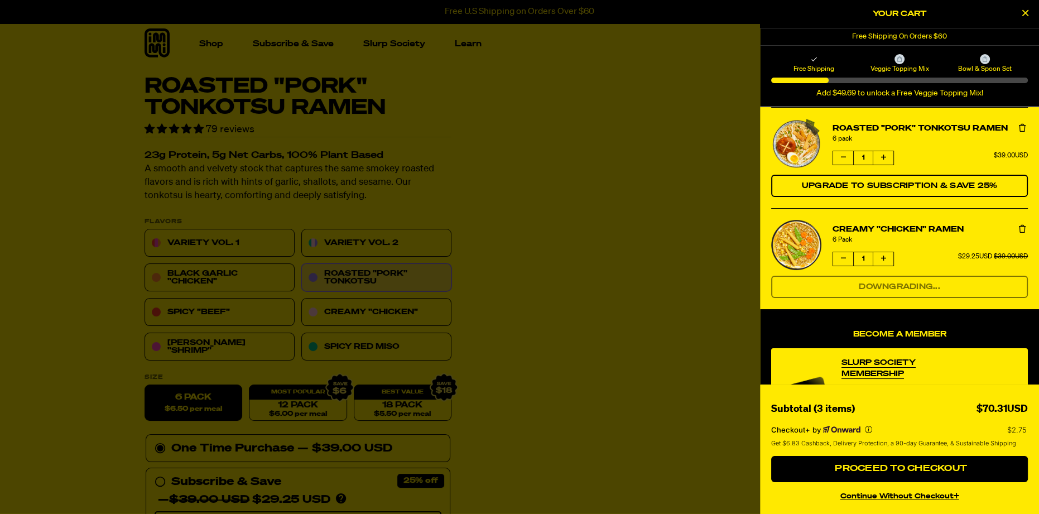
select select "Every 30 Days"
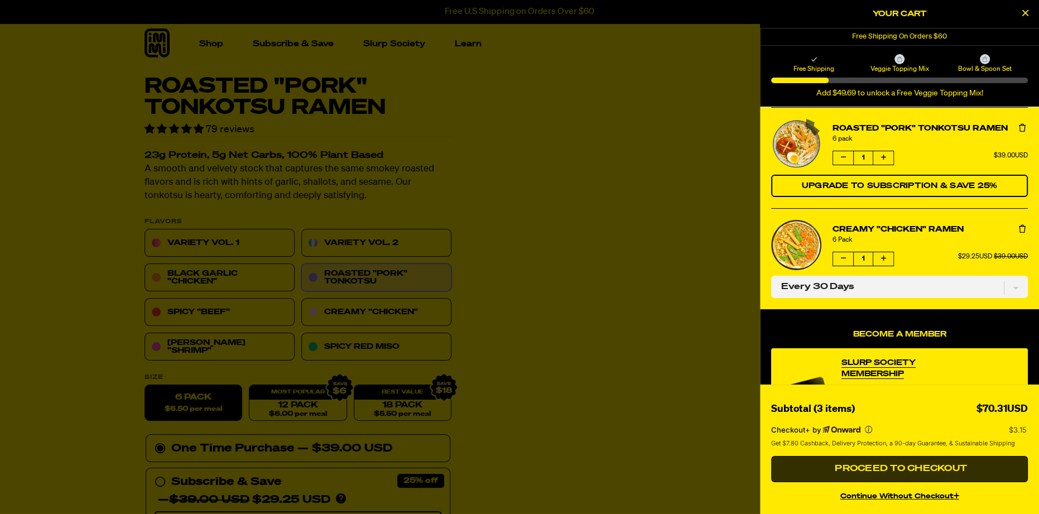
click at [943, 463] on button "Proceed to Checkout" at bounding box center [899, 469] width 257 height 27
